Goal: Task Accomplishment & Management: Use online tool/utility

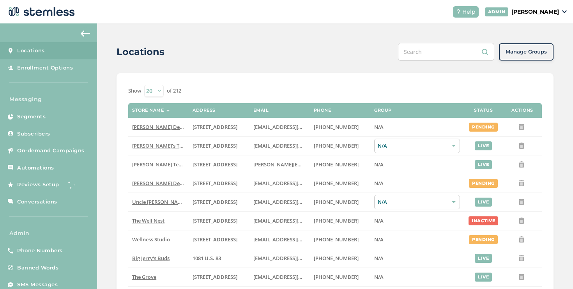
click at [512, 15] on p "[PERSON_NAME]" at bounding box center [536, 12] width 48 height 8
click at [526, 53] on span "Impersonate" at bounding box center [539, 57] width 38 height 8
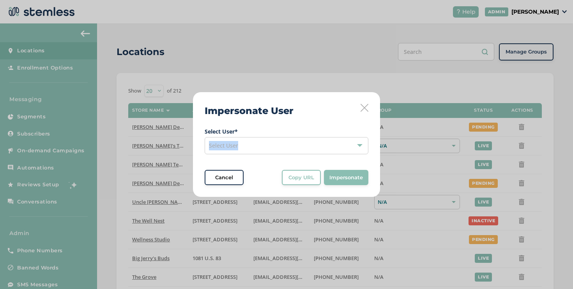
click at [286, 140] on div "Select User" at bounding box center [287, 145] width 164 height 17
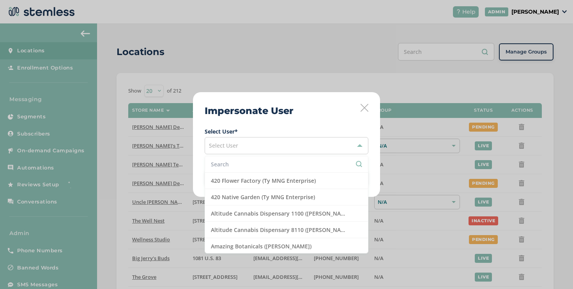
click at [268, 158] on li at bounding box center [286, 164] width 163 height 16
click at [262, 164] on input "text" at bounding box center [286, 164] width 151 height 8
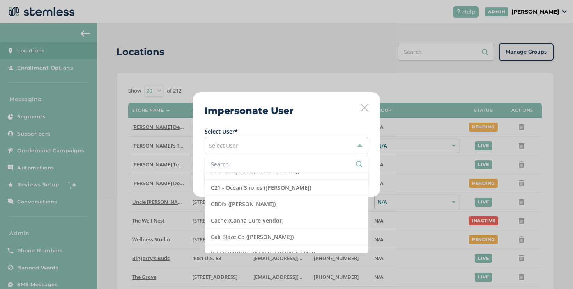
scroll to position [310, 0]
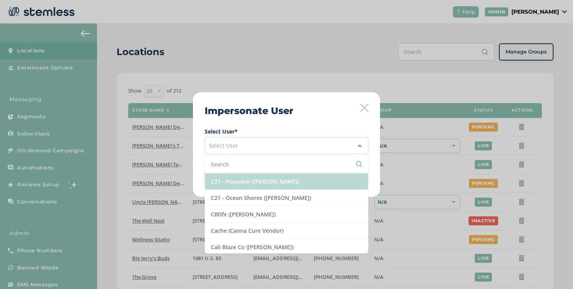
click at [251, 183] on li "C21 - Hoquiam ([PERSON_NAME])" at bounding box center [286, 181] width 163 height 16
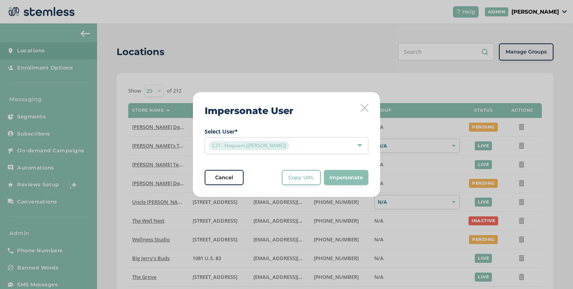
click at [280, 177] on div "Cancel Copy URL Copy URL to clipboard, then paste it in a new incognito window …" at bounding box center [287, 178] width 164 height 16
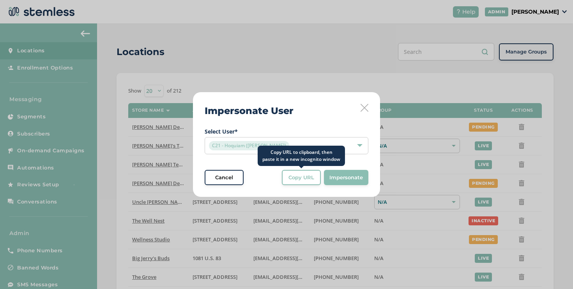
click at [287, 177] on div "Copy URL" at bounding box center [301, 178] width 28 height 8
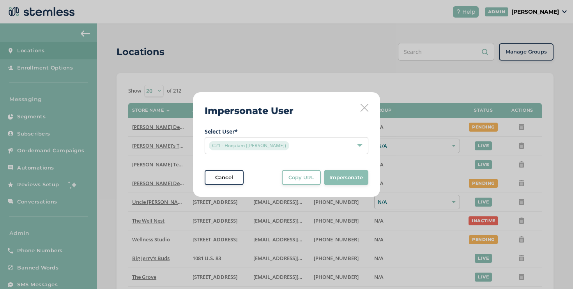
click at [363, 108] on icon at bounding box center [365, 108] width 8 height 8
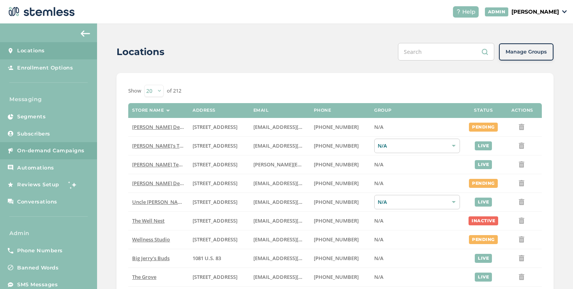
click at [61, 156] on link "On-demand Campaigns" at bounding box center [48, 150] width 97 height 17
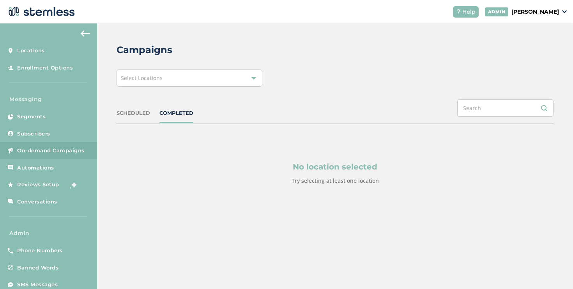
click at [186, 80] on div "Select Locations" at bounding box center [190, 77] width 146 height 17
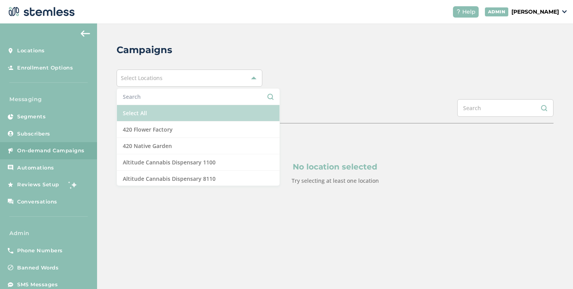
click at [170, 113] on li "Select All" at bounding box center [198, 113] width 163 height 16
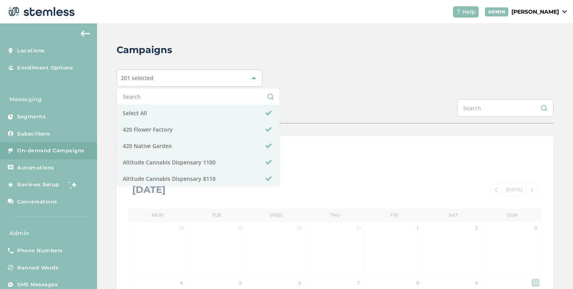
click at [283, 89] on div "Campaigns 201 selected Select All 420 Flower Factory 420 Native Garden Altitude…" at bounding box center [335, 275] width 476 height 505
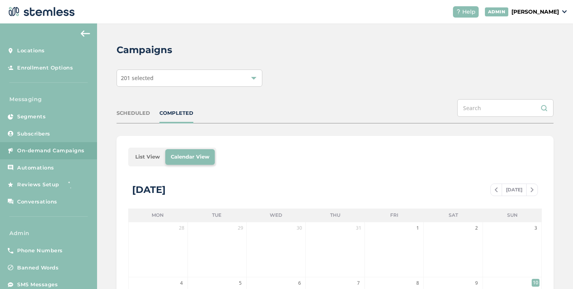
click at [156, 156] on li "List View" at bounding box center [147, 157] width 35 height 16
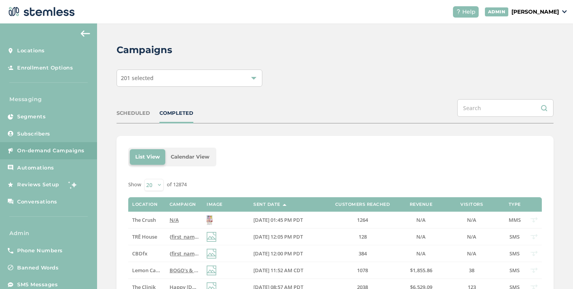
click at [532, 9] on p "[PERSON_NAME]" at bounding box center [536, 12] width 48 height 8
click at [528, 56] on span "Impersonate" at bounding box center [539, 57] width 38 height 8
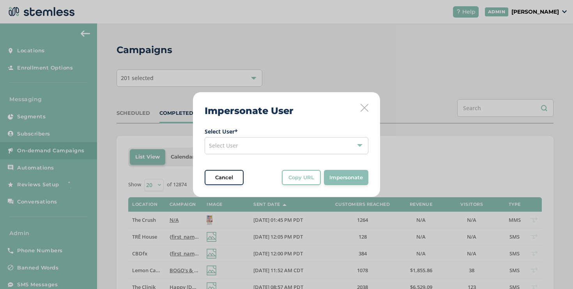
click at [332, 149] on div "Select User" at bounding box center [287, 145] width 164 height 17
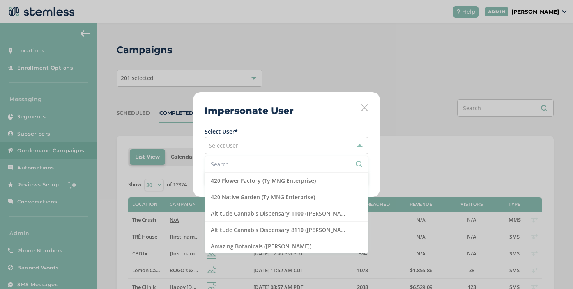
click at [315, 160] on input "text" at bounding box center [286, 164] width 151 height 8
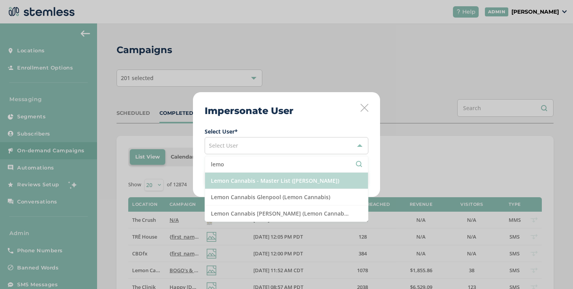
type input "lemo"
click at [308, 179] on li "Lemon Cannabis - Master List ([PERSON_NAME])" at bounding box center [286, 180] width 163 height 16
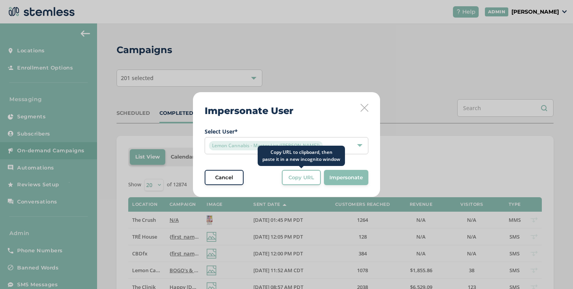
click at [308, 179] on span "Copy URL" at bounding box center [302, 178] width 26 height 8
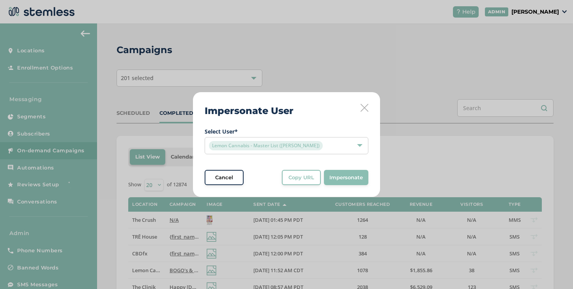
click at [317, 169] on span "Select User * Lemon Cannabis - Master List (Lemon Cannabis) Cancel Copy URL Cop…" at bounding box center [287, 156] width 164 height 58
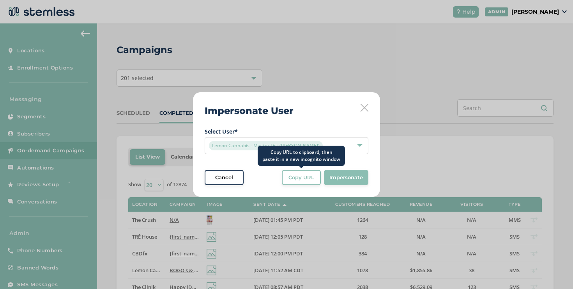
click at [316, 172] on button "Copy URL" at bounding box center [301, 178] width 39 height 16
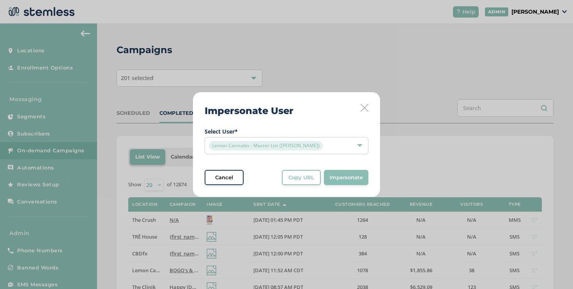
click at [314, 177] on span "Copy URL" at bounding box center [302, 178] width 26 height 8
